Goal: Task Accomplishment & Management: Use online tool/utility

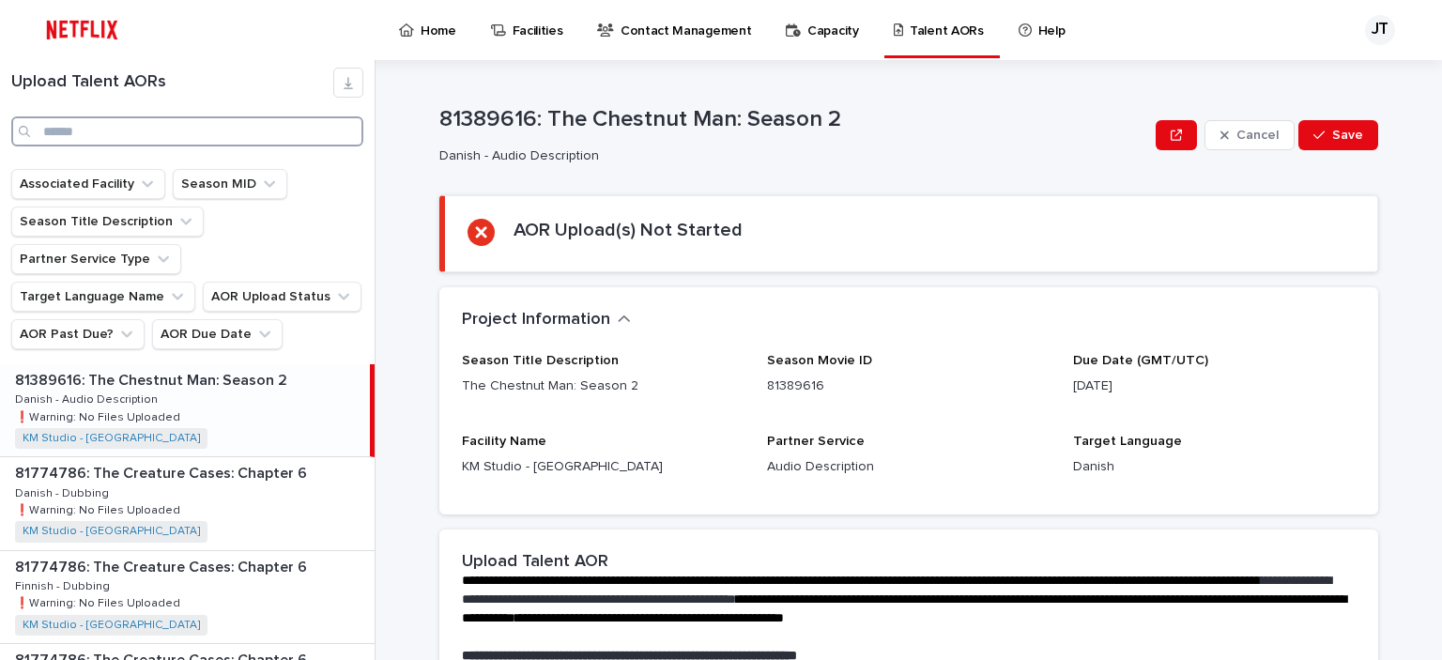
click at [113, 128] on input "Search" at bounding box center [187, 131] width 352 height 30
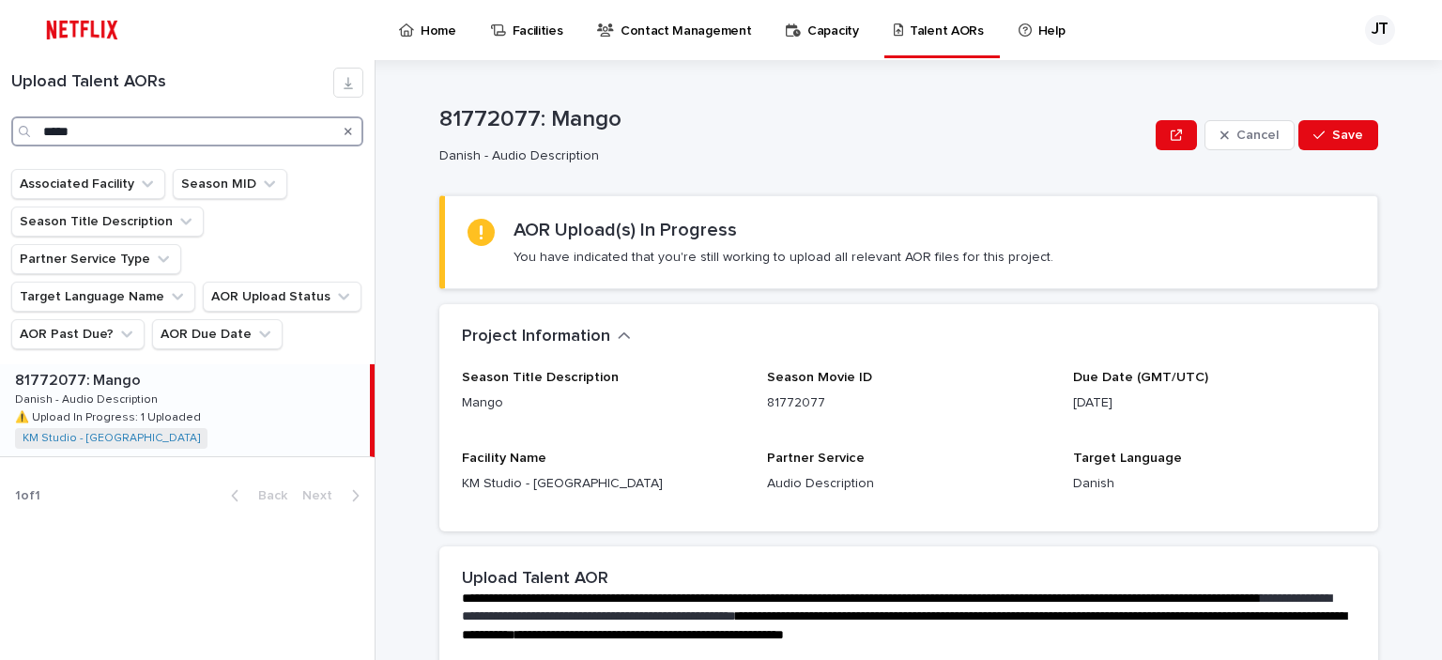
type input "*****"
click at [188, 408] on p "⚠️ Upload In Progress: 1 Uploaded" at bounding box center [110, 416] width 190 height 17
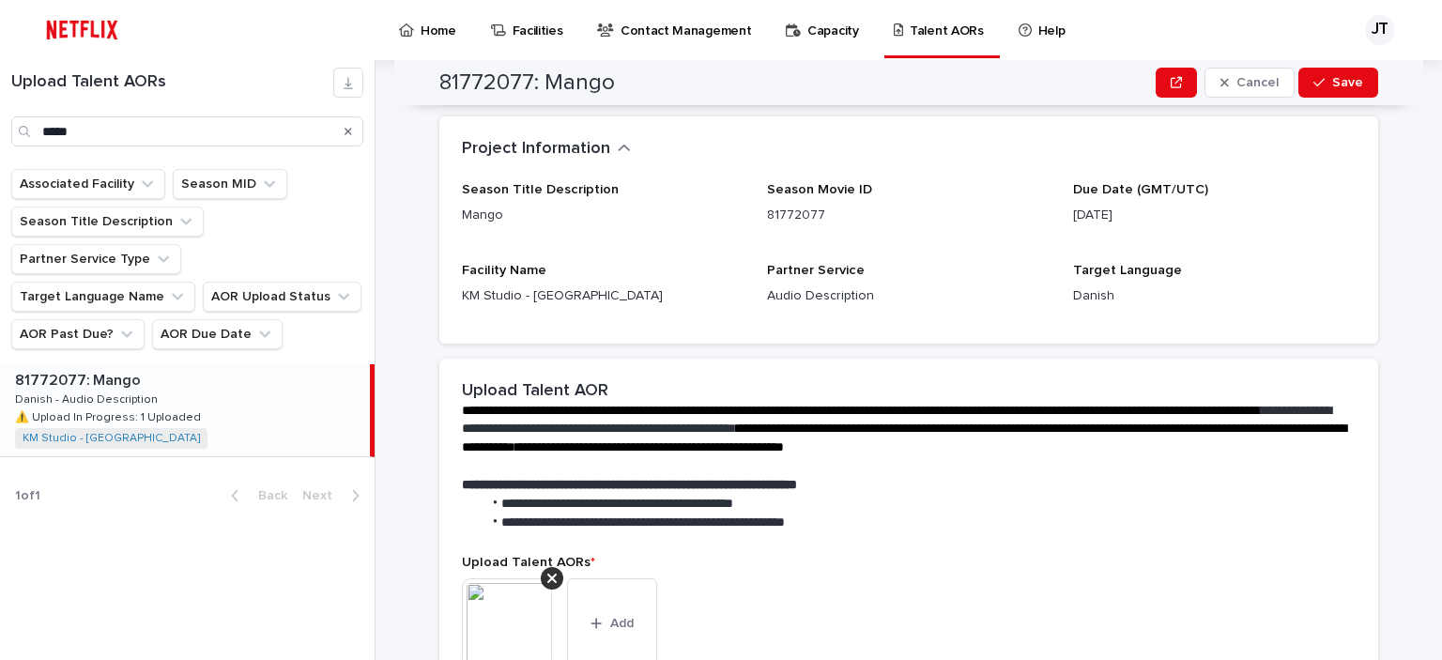
scroll to position [470, 0]
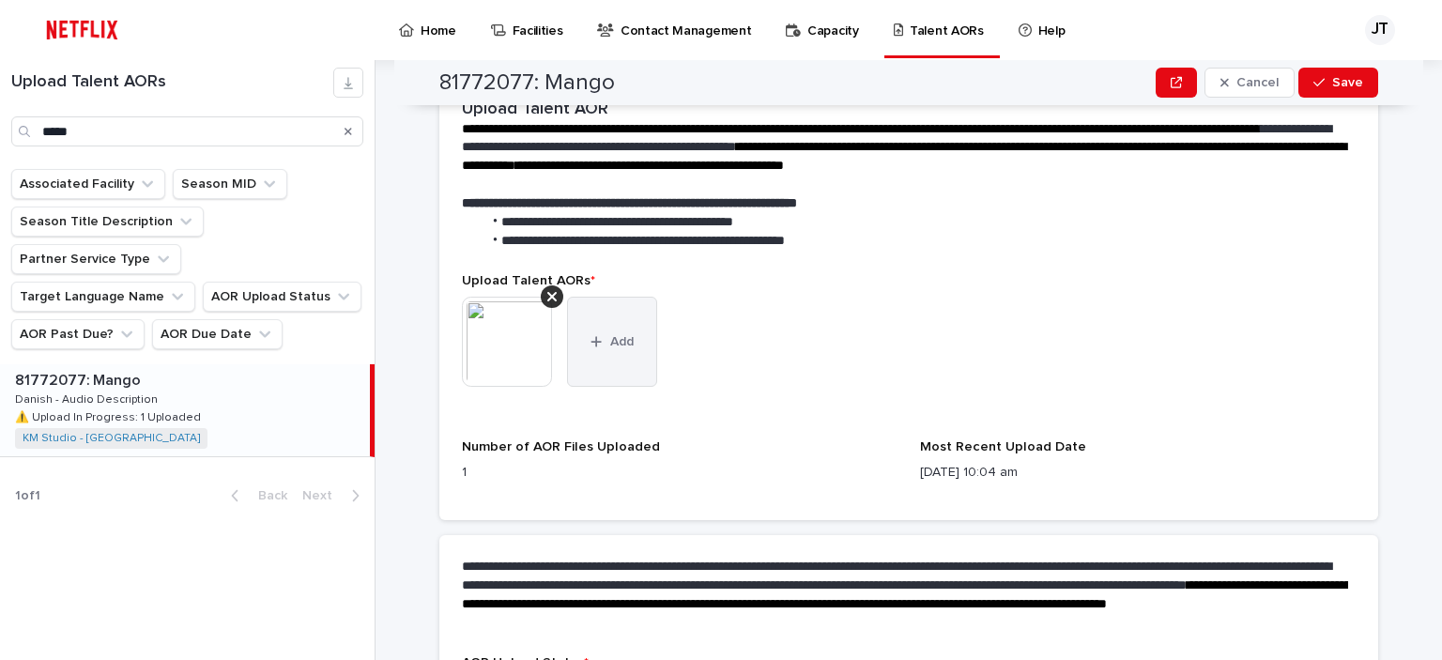
click at [591, 344] on icon "button" at bounding box center [596, 341] width 11 height 13
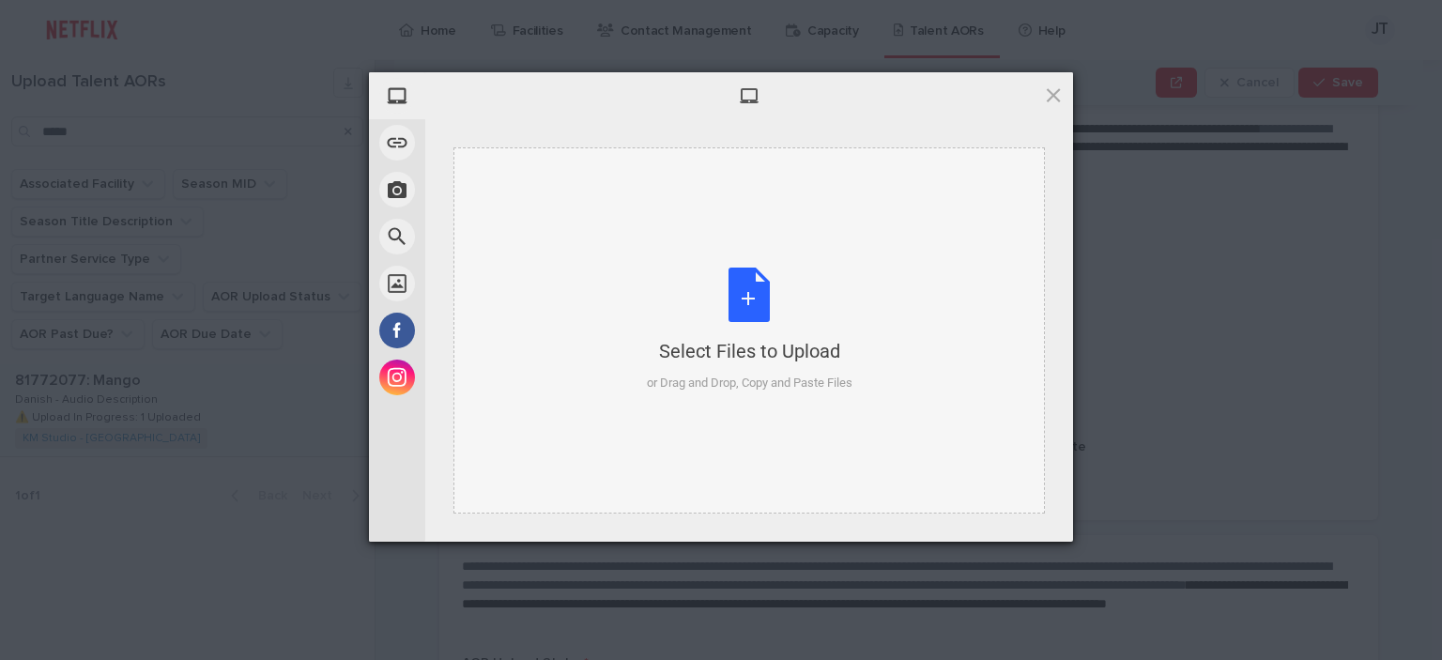
click at [747, 301] on div "Select Files to Upload or Drag and Drop, Copy and Paste Files" at bounding box center [750, 330] width 206 height 125
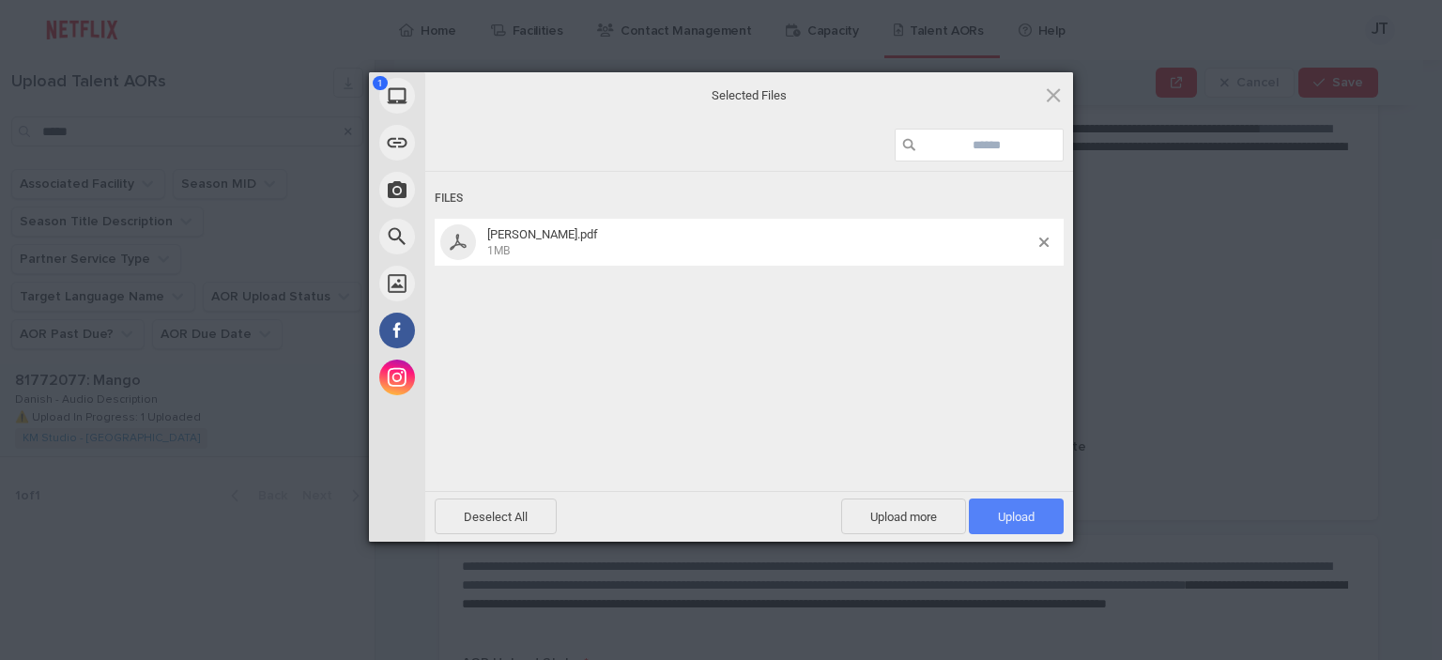
click at [1037, 514] on span "Upload 1" at bounding box center [1016, 517] width 95 height 36
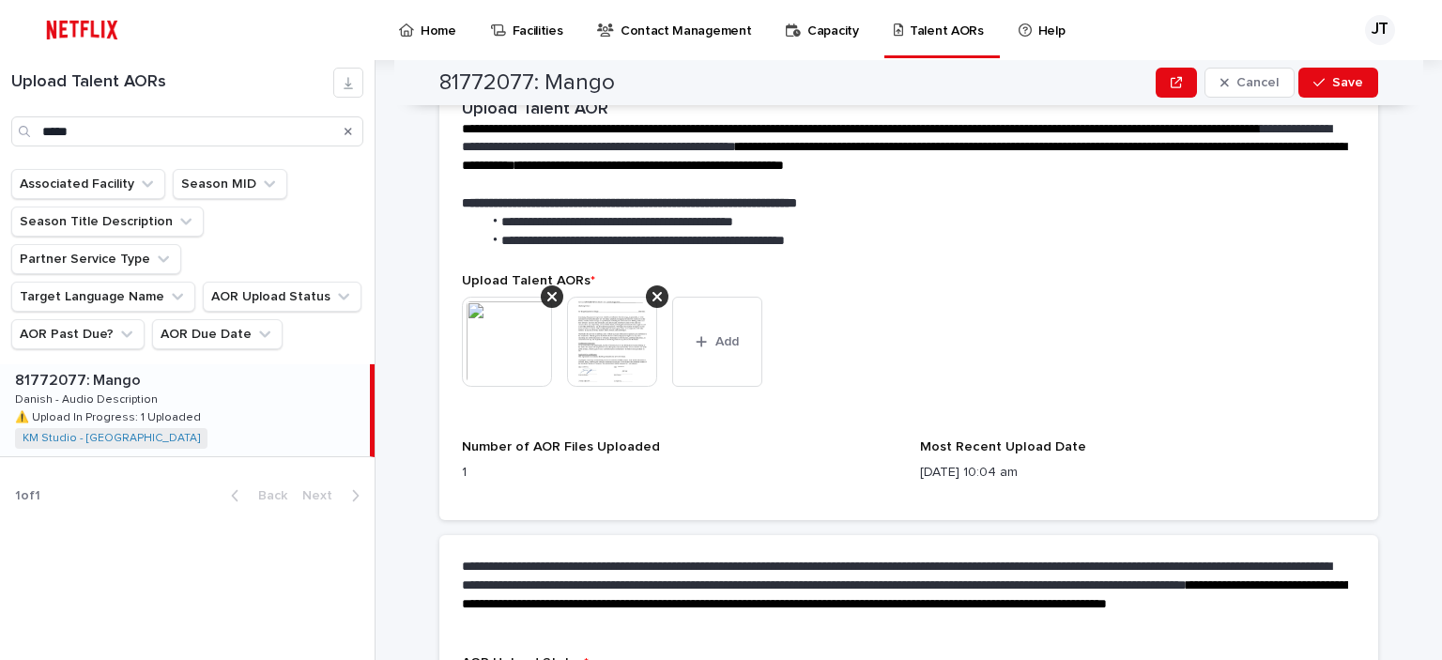
click at [612, 355] on img at bounding box center [612, 342] width 90 height 90
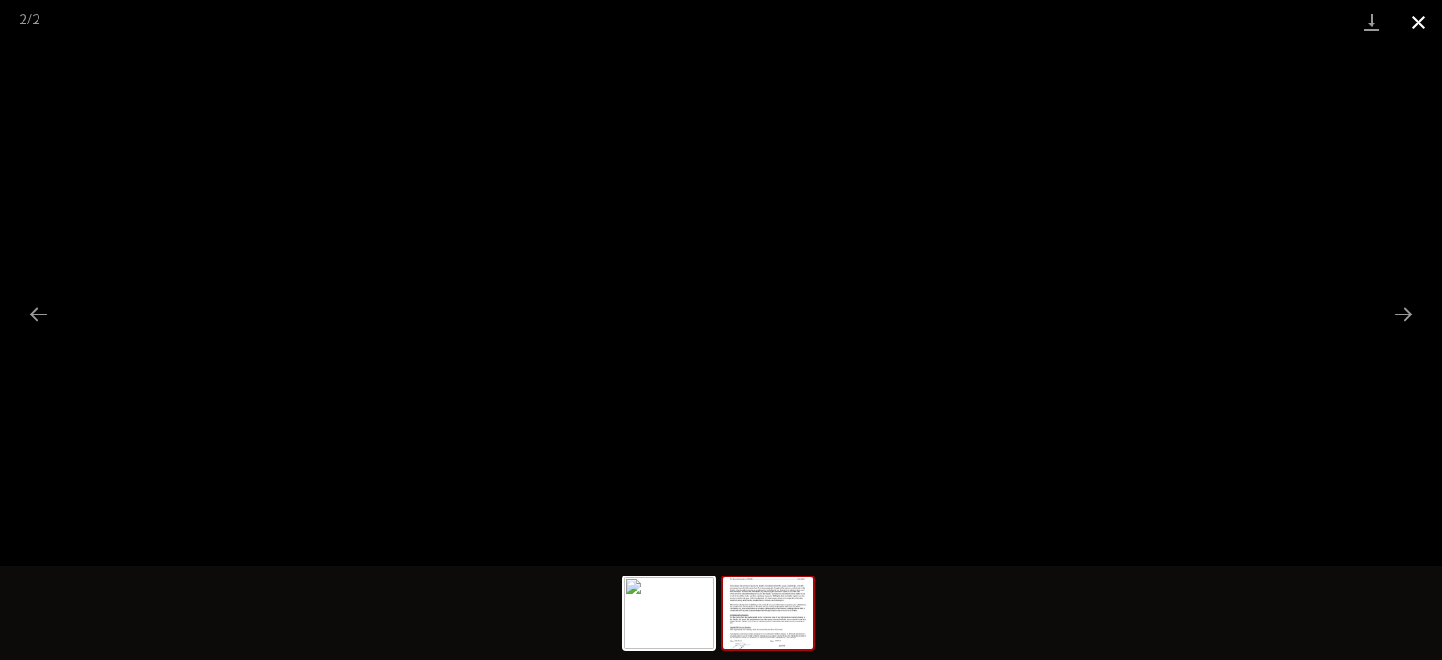
click at [1417, 23] on button "Close gallery" at bounding box center [1419, 22] width 47 height 44
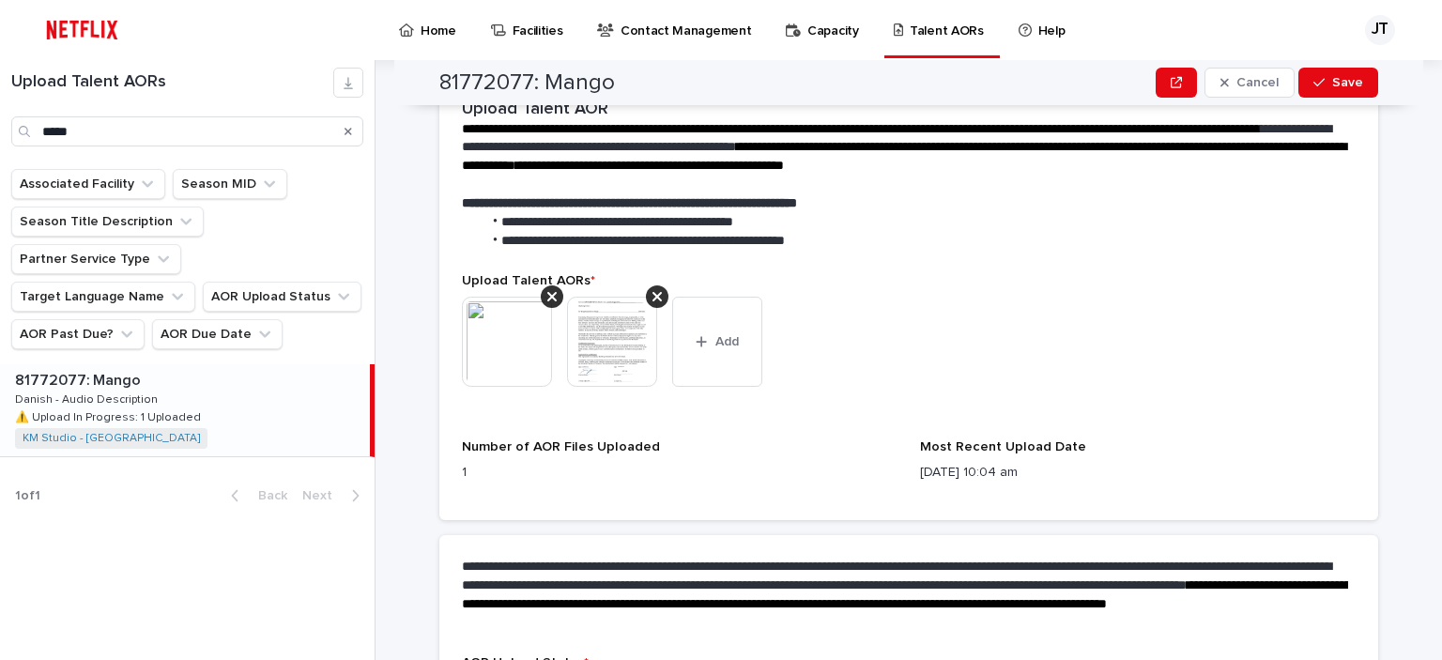
scroll to position [630, 0]
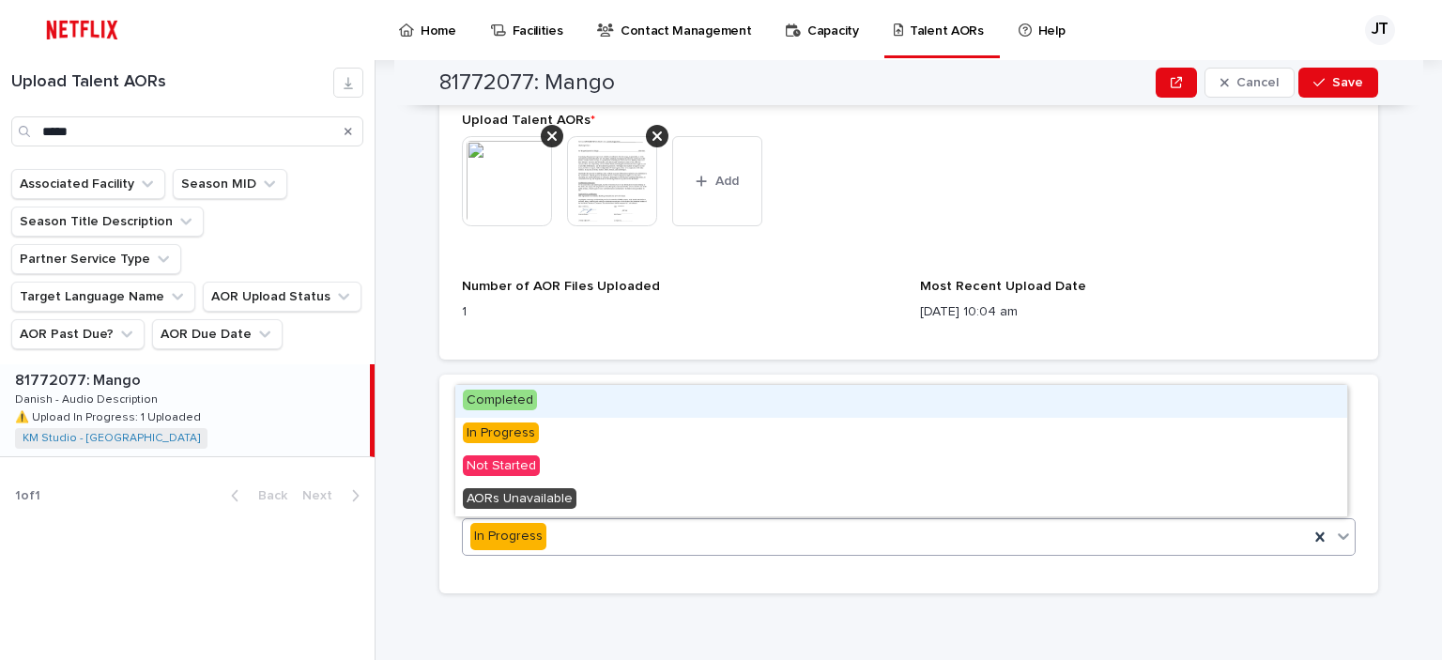
click at [1341, 532] on icon at bounding box center [1343, 536] width 19 height 19
click at [537, 397] on div "Completed" at bounding box center [901, 401] width 892 height 33
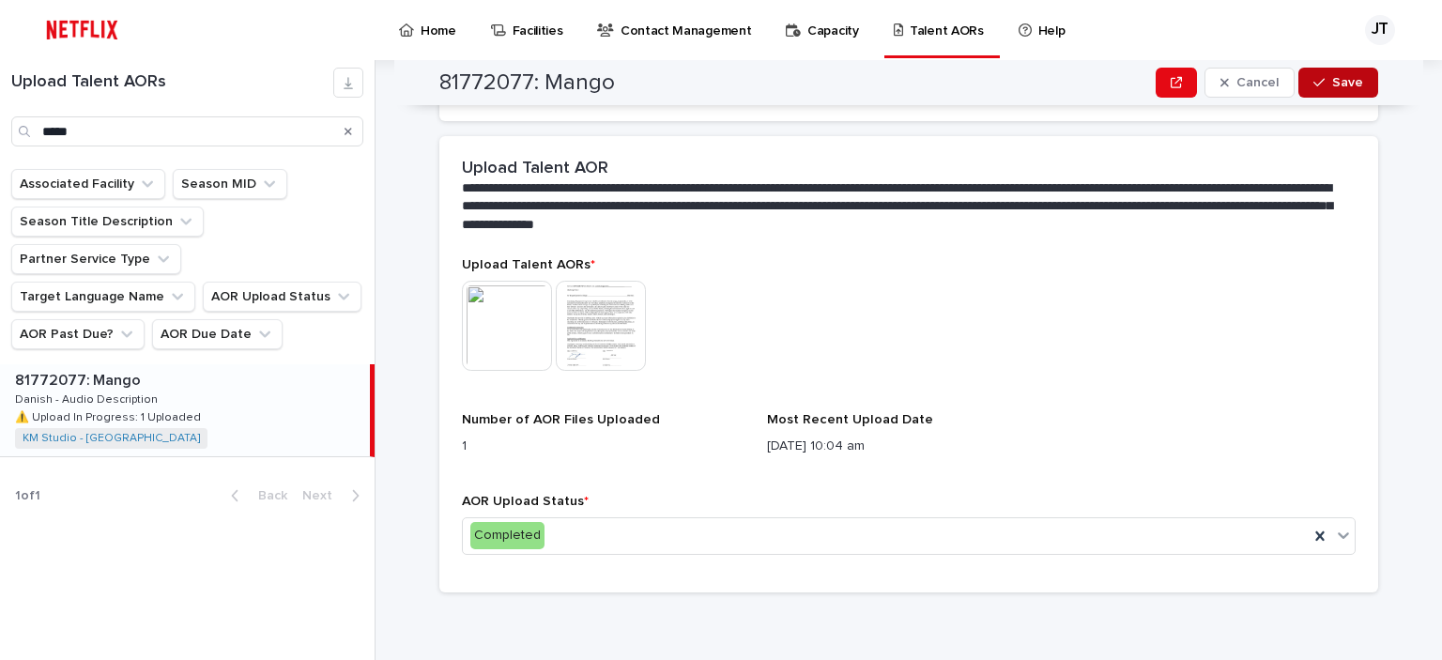
scroll to position [409, 0]
click at [1322, 85] on div "button" at bounding box center [1323, 82] width 19 height 13
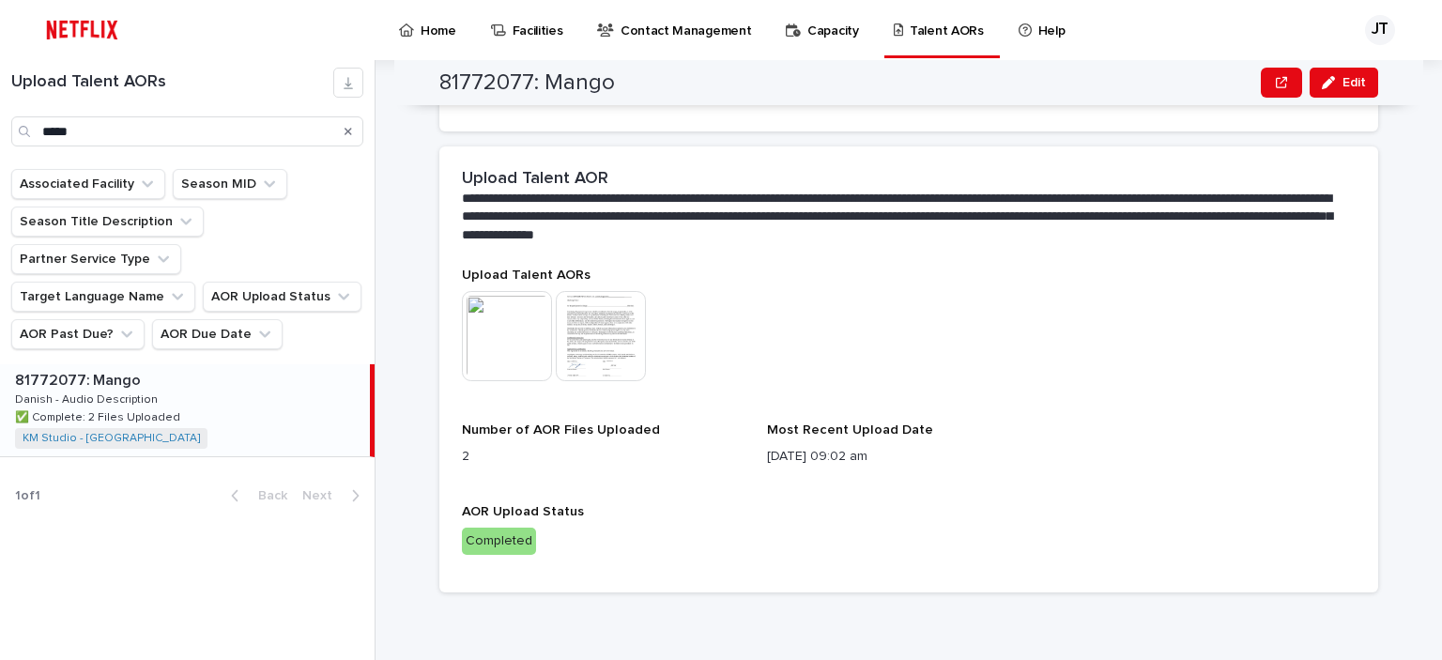
scroll to position [399, 0]
